Goal: Information Seeking & Learning: Learn about a topic

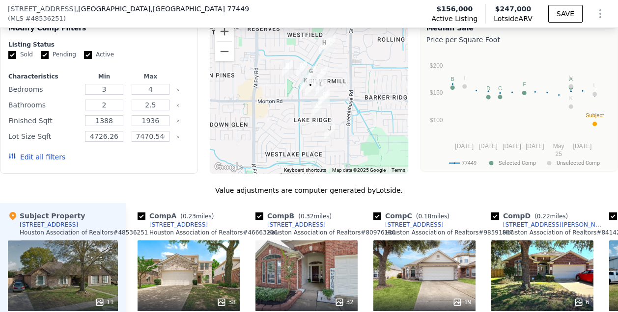
scroll to position [833, 0]
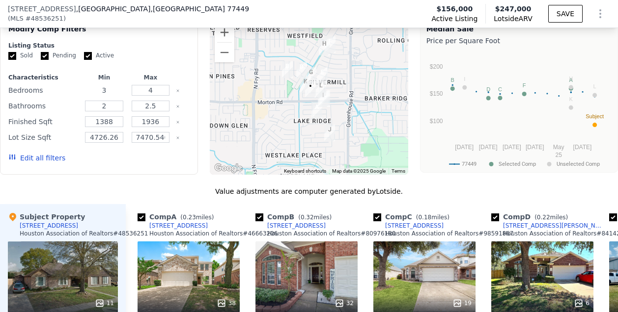
click at [110, 86] on input "3" at bounding box center [104, 90] width 38 height 11
type input "2"
click at [153, 85] on input "4" at bounding box center [151, 90] width 38 height 11
type input "3"
click at [106, 101] on input "2" at bounding box center [104, 106] width 38 height 11
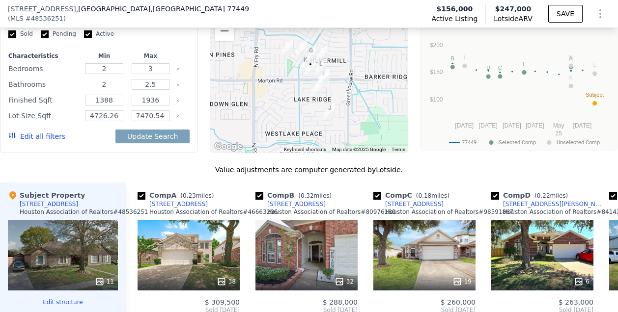
scroll to position [855, 0]
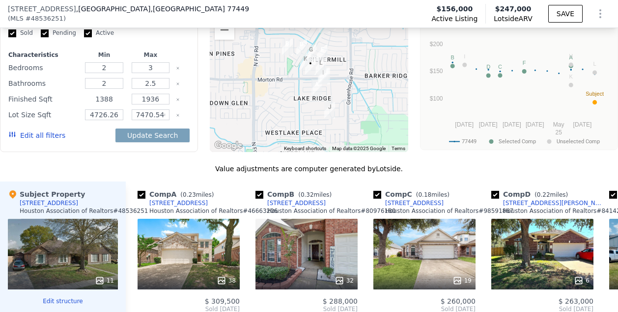
click at [112, 94] on input "1388" at bounding box center [104, 99] width 38 height 11
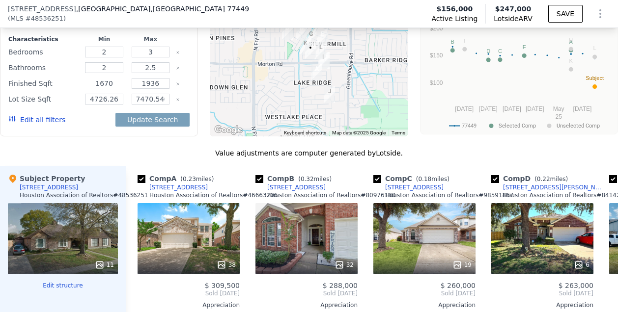
scroll to position [876, 0]
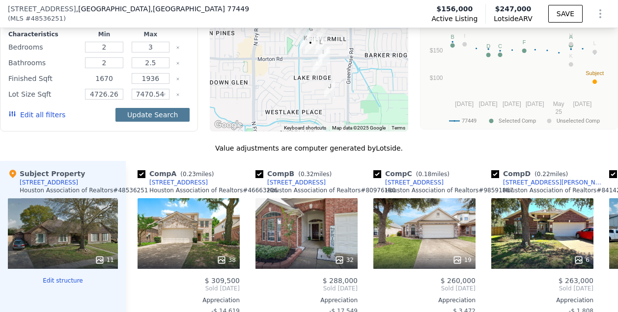
type input "1670"
click at [156, 108] on button "Update Search" at bounding box center [152, 115] width 74 height 14
click at [191, 133] on div "We found 12 sales that match your search Listings provided by Houston Associati…" at bounding box center [309, 233] width 618 height 580
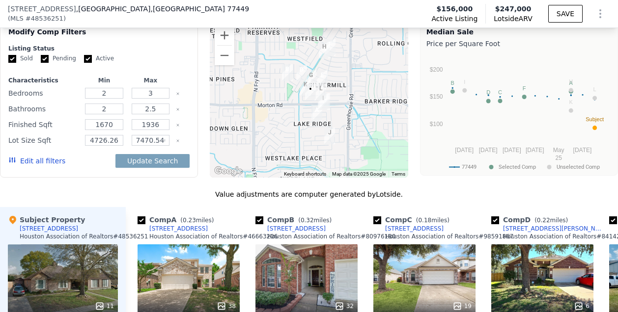
scroll to position [828, 0]
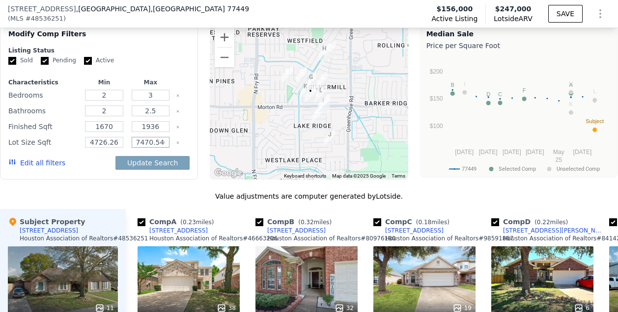
click at [165, 137] on input "7470.540000000001" at bounding box center [151, 142] width 38 height 11
type input "7"
type input "4935.35"
click at [168, 160] on button "Update Search" at bounding box center [152, 163] width 74 height 14
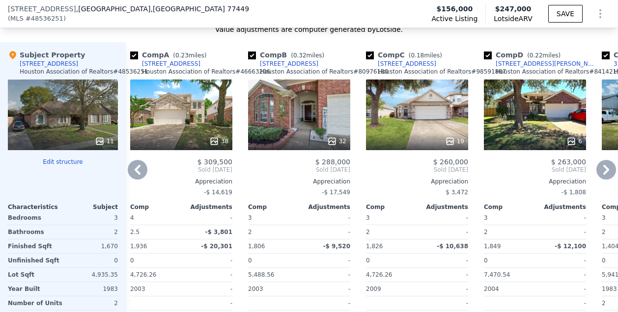
scroll to position [997, 0]
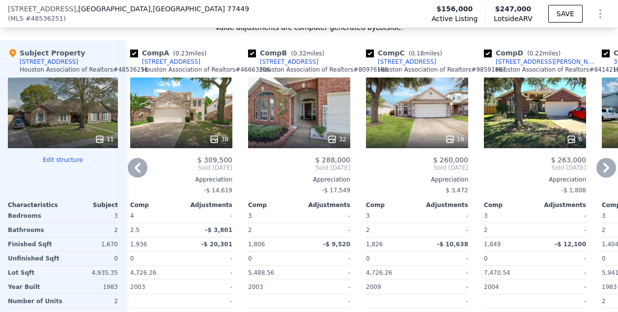
click at [603, 163] on icon at bounding box center [606, 168] width 6 height 10
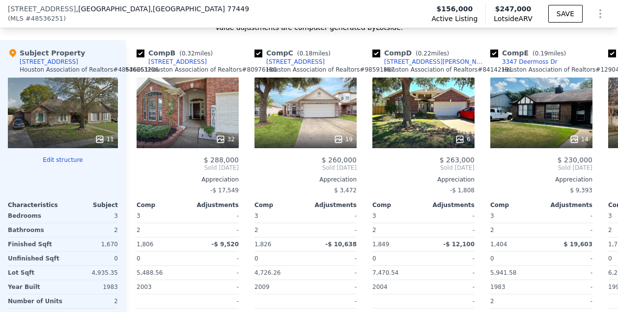
scroll to position [0, 243]
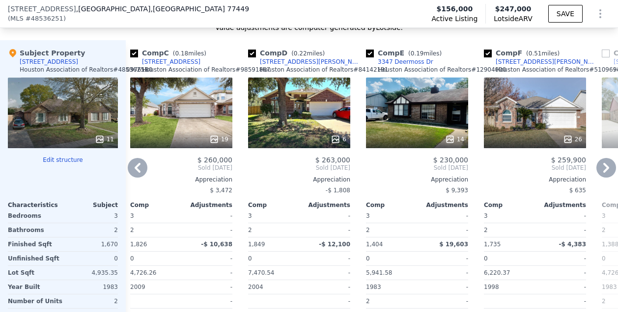
click at [603, 163] on icon at bounding box center [606, 168] width 6 height 10
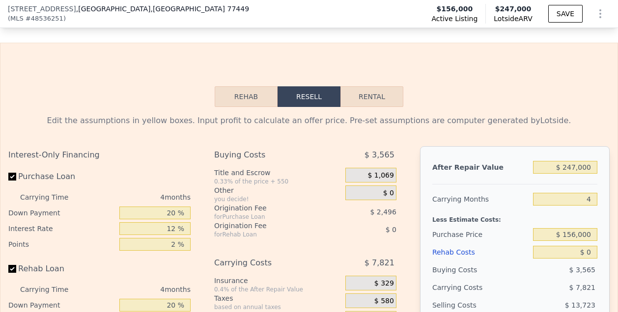
scroll to position [1397, 0]
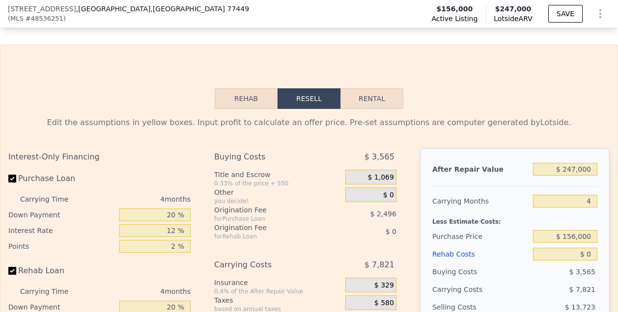
click at [372, 101] on button "Rental" at bounding box center [371, 98] width 63 height 21
select select "30"
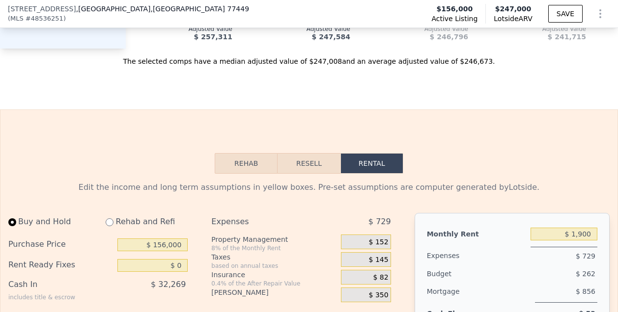
scroll to position [1331, 0]
click at [237, 167] on button "Rehab" at bounding box center [246, 164] width 63 height 21
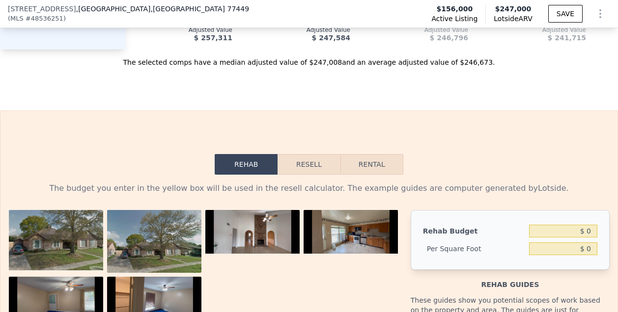
click at [299, 227] on img at bounding box center [252, 232] width 94 height 44
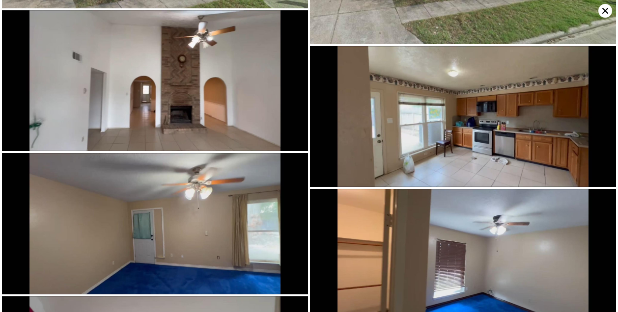
scroll to position [195, 0]
